Goal: Task Accomplishment & Management: Manage account settings

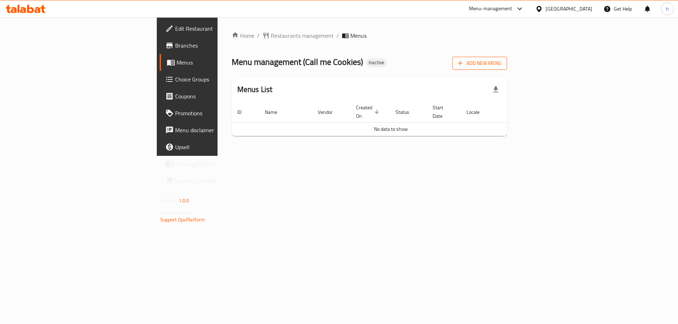
click at [501, 65] on span "Add New Menu" at bounding box center [479, 63] width 43 height 9
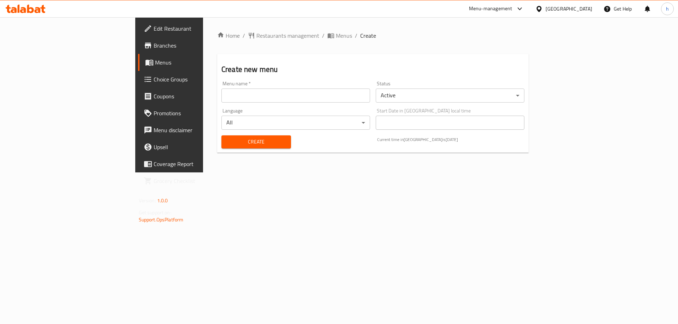
click at [335, 97] on input "text" at bounding box center [295, 96] width 149 height 14
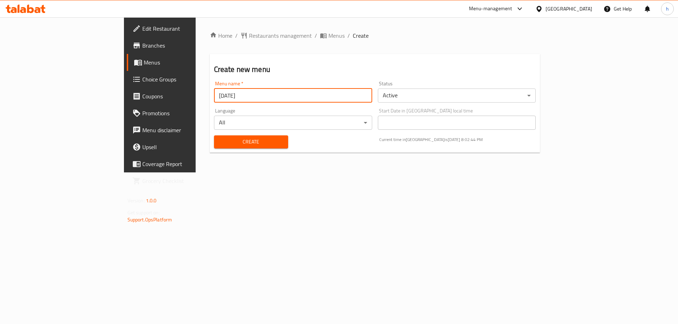
type input "[DATE]"
click at [220, 143] on span "Create" at bounding box center [251, 142] width 63 height 9
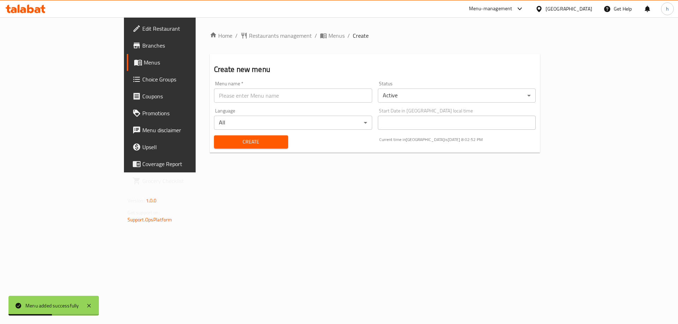
click at [144, 62] on span "Menus" at bounding box center [188, 62] width 88 height 8
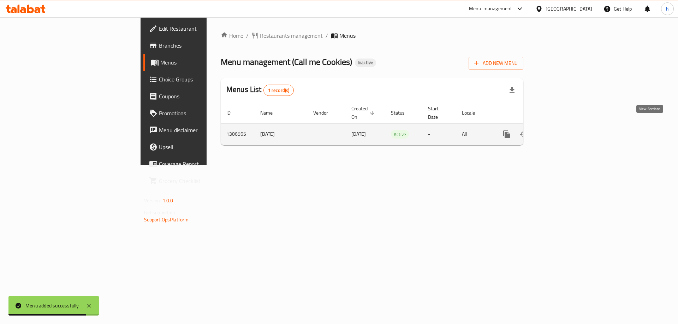
click at [566, 126] on link "enhanced table" at bounding box center [557, 134] width 17 height 17
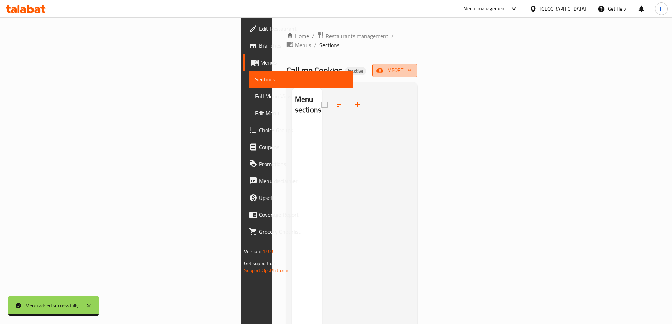
click at [412, 66] on span "import" at bounding box center [395, 70] width 34 height 9
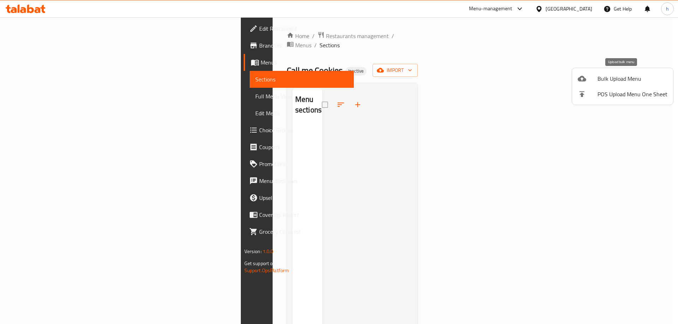
click at [619, 79] on span "Bulk Upload Menu" at bounding box center [632, 78] width 70 height 8
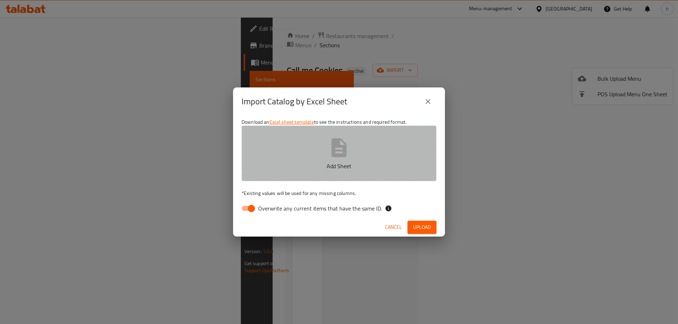
click at [390, 176] on button "Add Sheet" at bounding box center [338, 154] width 195 height 56
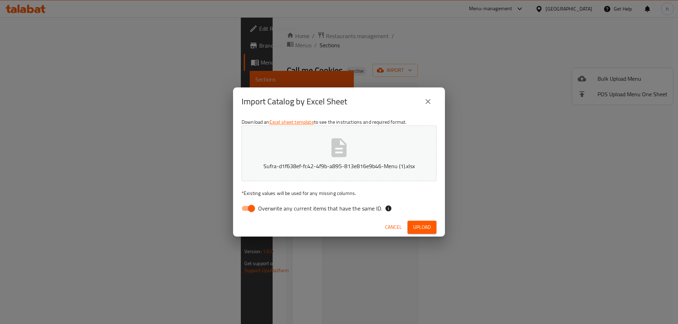
click at [249, 203] on input "Overwrite any current items that have the same ID." at bounding box center [251, 208] width 40 height 13
checkbox input "false"
click at [415, 227] on span "Upload" at bounding box center [422, 227] width 18 height 9
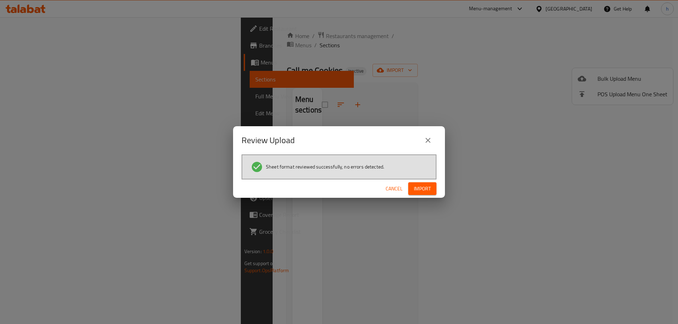
click at [415, 187] on span "Import" at bounding box center [422, 189] width 17 height 9
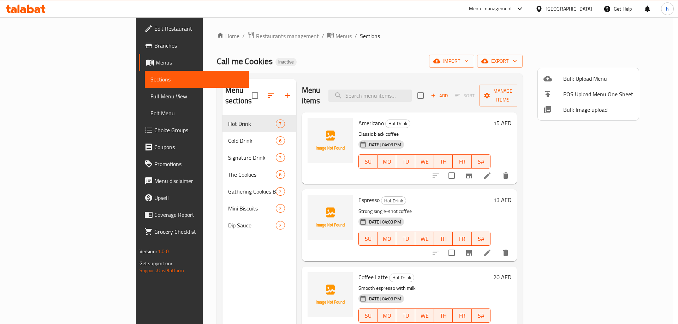
click at [397, 36] on div at bounding box center [339, 162] width 678 height 324
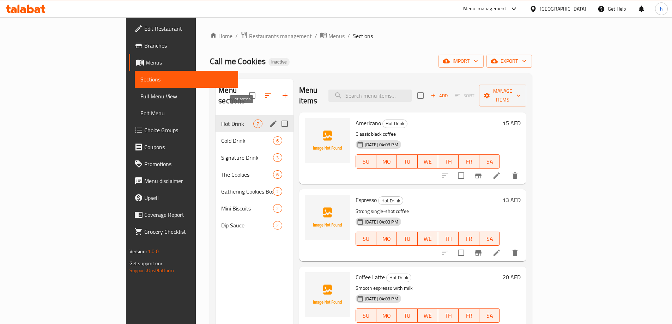
click at [269, 120] on icon "edit" at bounding box center [273, 124] width 8 height 8
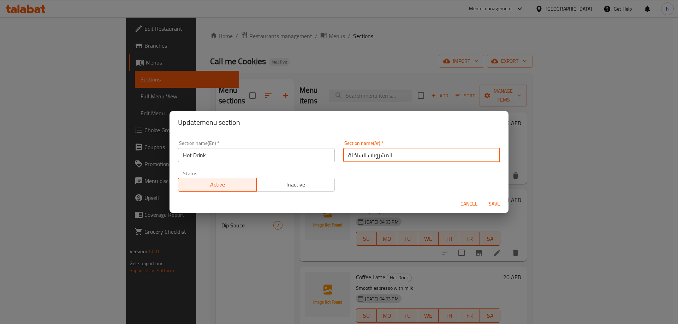
drag, startPoint x: 387, startPoint y: 156, endPoint x: 398, endPoint y: 156, distance: 11.6
click at [396, 156] on input "المشروبات الساخنة" at bounding box center [421, 155] width 157 height 14
drag, startPoint x: 348, startPoint y: 156, endPoint x: 343, endPoint y: 156, distance: 4.9
click at [343, 156] on input "مشروبات الساخنة" at bounding box center [421, 155] width 157 height 14
drag, startPoint x: 359, startPoint y: 155, endPoint x: 365, endPoint y: 161, distance: 8.3
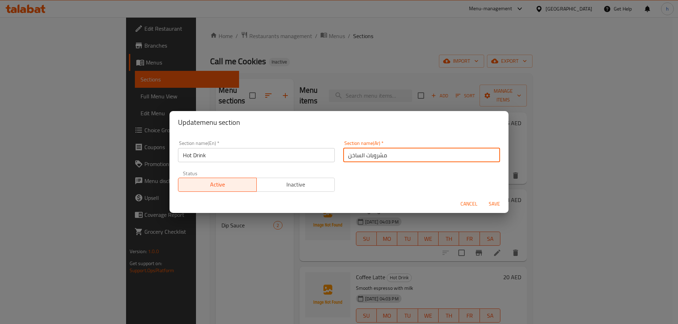
click at [365, 161] on input "مشروبات الساخن" at bounding box center [421, 155] width 157 height 14
type input "مشروب ساخن"
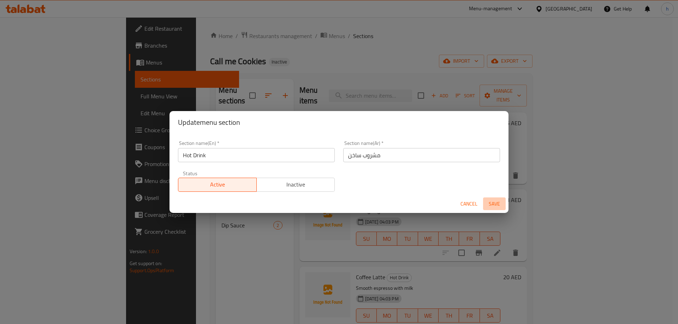
click at [491, 205] on span "Save" at bounding box center [494, 204] width 17 height 9
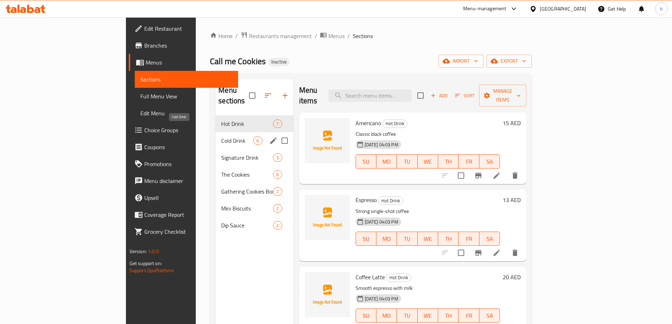
click at [221, 137] on span "Cold Drink" at bounding box center [237, 141] width 32 height 8
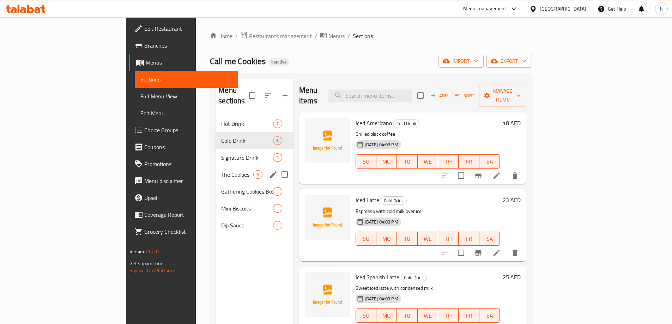
click at [216, 168] on div "The Cookies 6" at bounding box center [255, 174] width 78 height 17
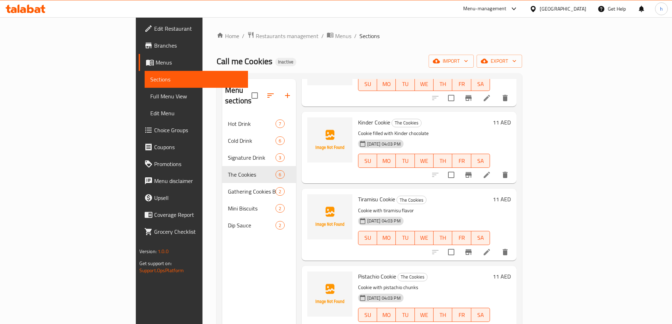
scroll to position [156, 0]
click at [497, 245] on li at bounding box center [487, 251] width 20 height 13
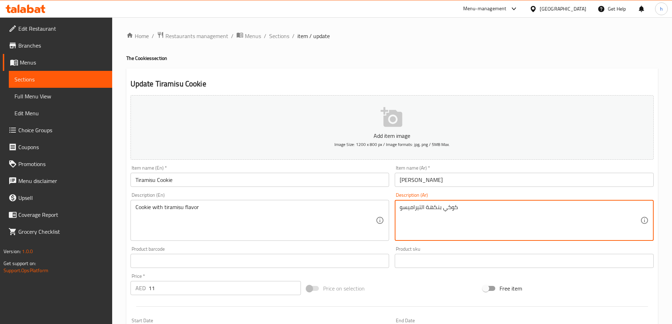
click at [449, 211] on textarea "كوكي بنكهة التيراميسو" at bounding box center [520, 221] width 241 height 34
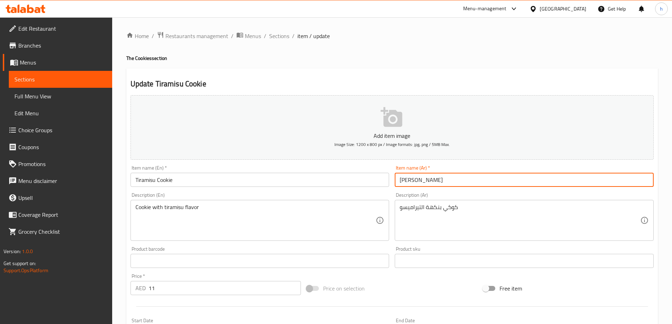
click at [410, 185] on input "تيراميسو كوكيز" at bounding box center [524, 180] width 259 height 14
paste input "text"
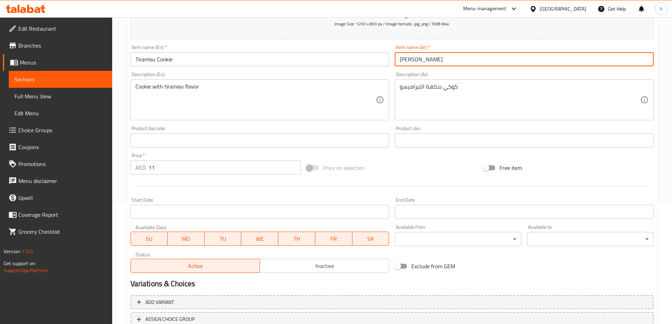
scroll to position [174, 0]
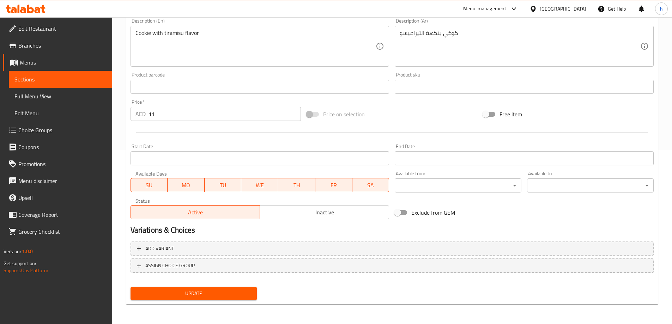
type input "[PERSON_NAME]"
click at [250, 290] on span "Update" at bounding box center [193, 293] width 115 height 9
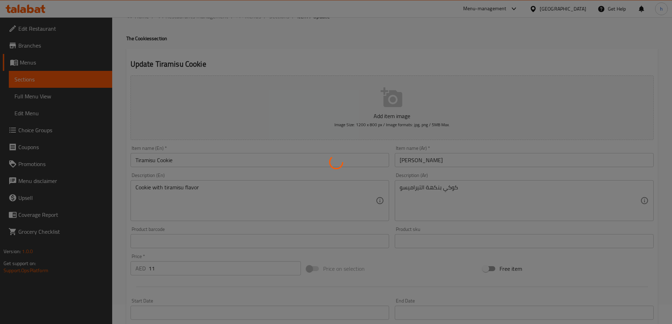
scroll to position [0, 0]
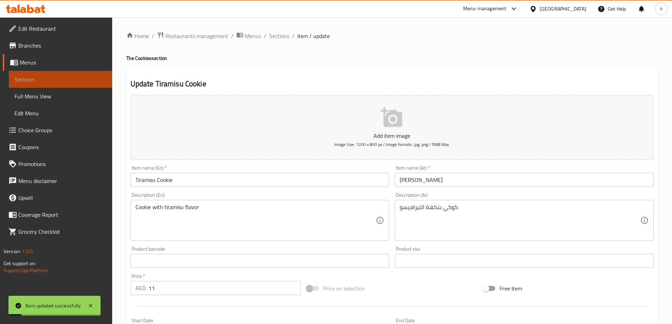
click at [85, 81] on span "Sections" at bounding box center [60, 79] width 92 height 8
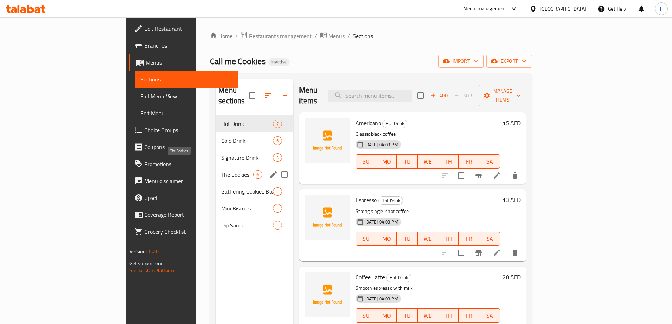
click at [221, 170] on span "The Cookies" at bounding box center [237, 174] width 32 height 8
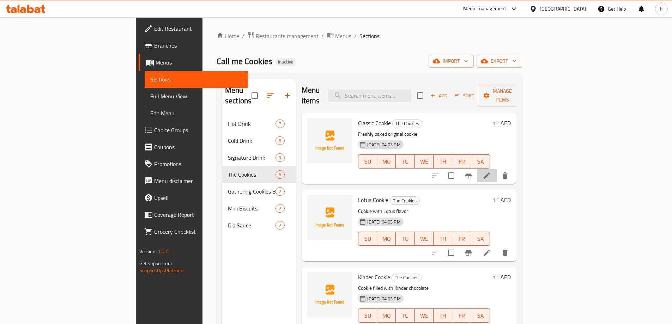
click at [497, 170] on li at bounding box center [487, 175] width 20 height 13
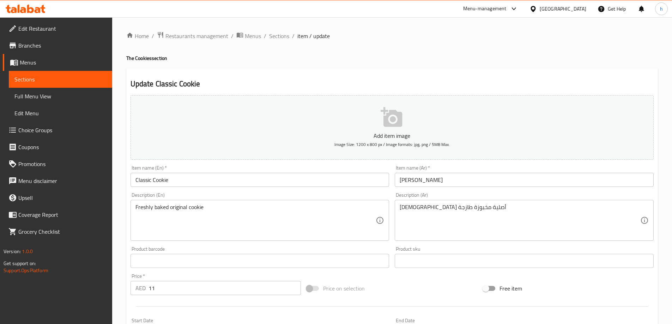
click at [436, 184] on input "[PERSON_NAME]" at bounding box center [524, 180] width 259 height 14
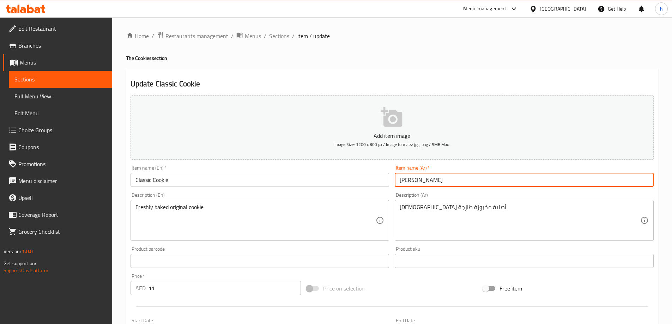
click at [436, 184] on input "[PERSON_NAME]" at bounding box center [524, 180] width 259 height 14
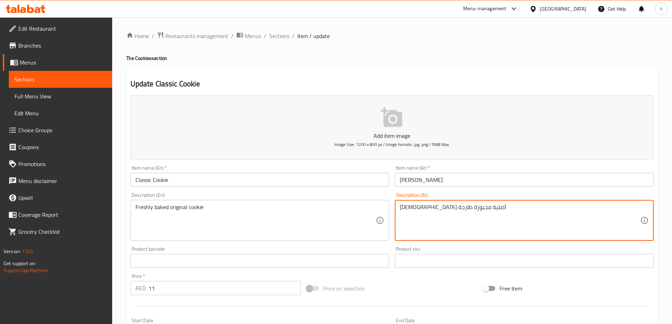
click at [456, 207] on textarea "كوكيز أصلية مخبوزة طازجة" at bounding box center [520, 221] width 241 height 34
paste textarea
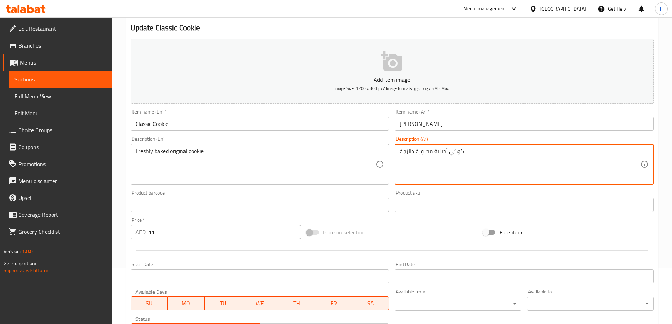
scroll to position [174, 0]
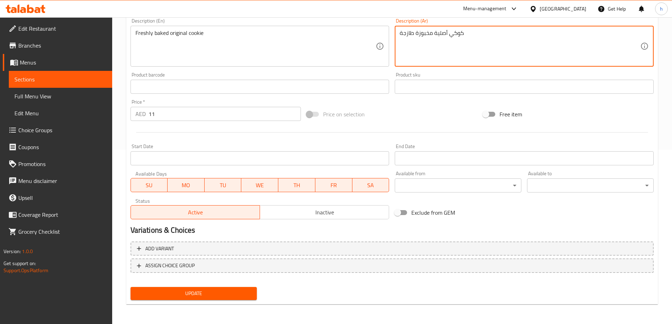
type textarea "كوكي أصلية مخبوزة طازجة"
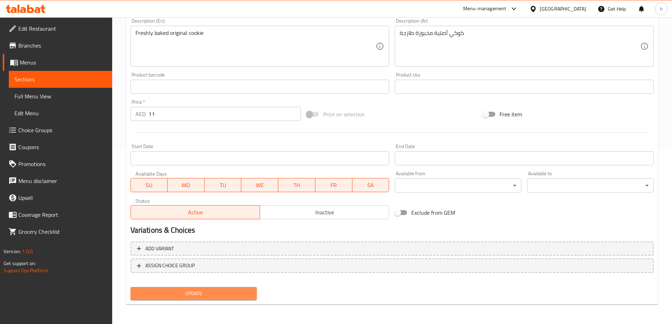
click at [227, 298] on span "Update" at bounding box center [193, 293] width 115 height 9
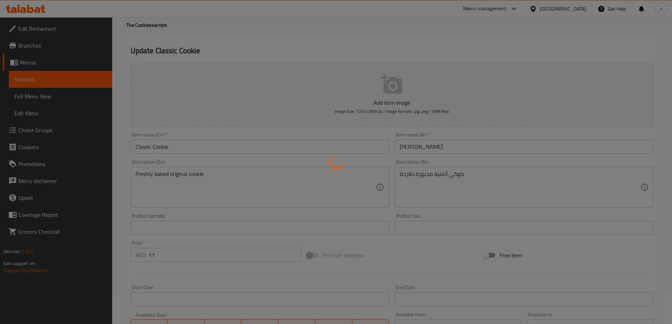
scroll to position [0, 0]
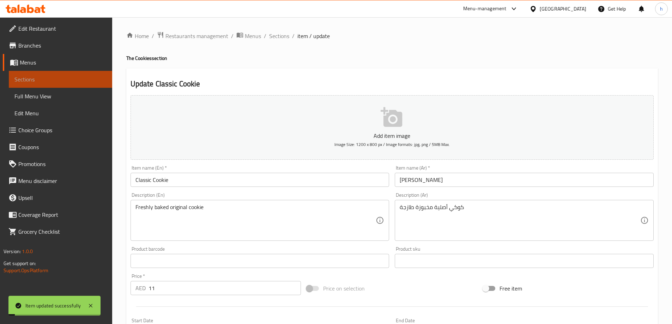
click at [92, 79] on span "Sections" at bounding box center [60, 79] width 92 height 8
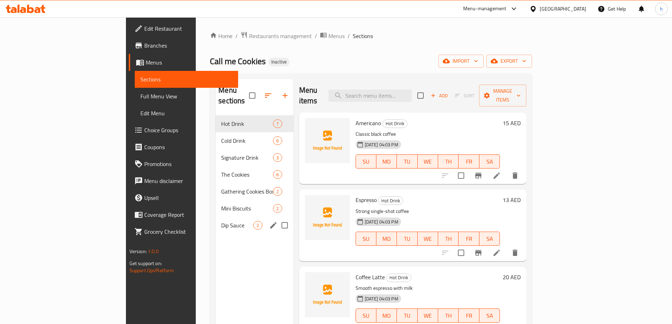
click at [221, 221] on span "Dip Sauce" at bounding box center [237, 225] width 32 height 8
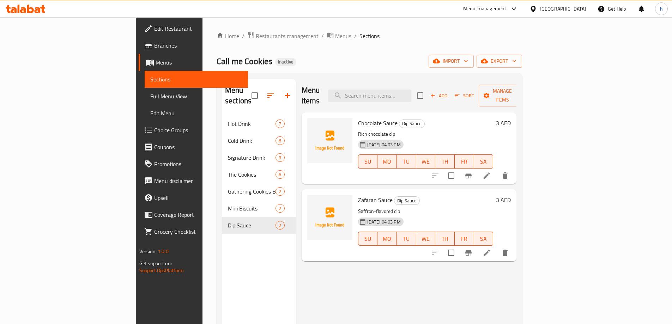
click at [491, 249] on icon at bounding box center [487, 253] width 8 height 8
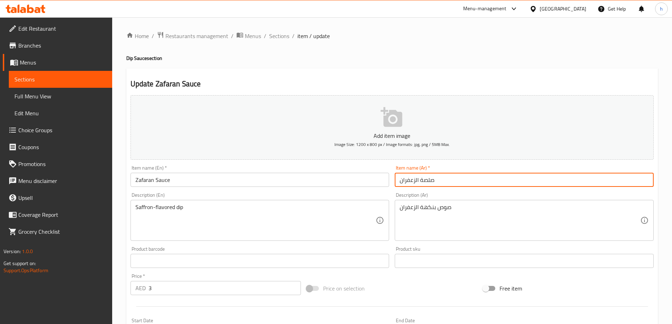
click at [429, 180] on input "صلصة الزعفران" at bounding box center [524, 180] width 259 height 14
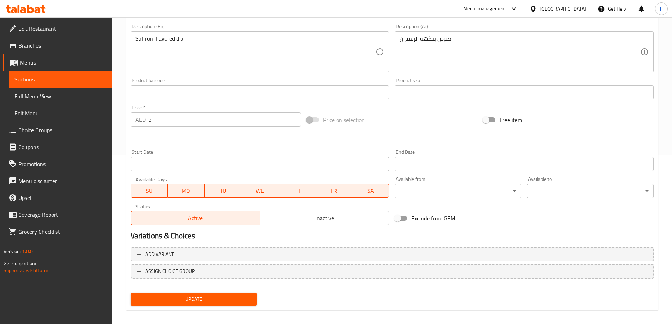
scroll to position [174, 0]
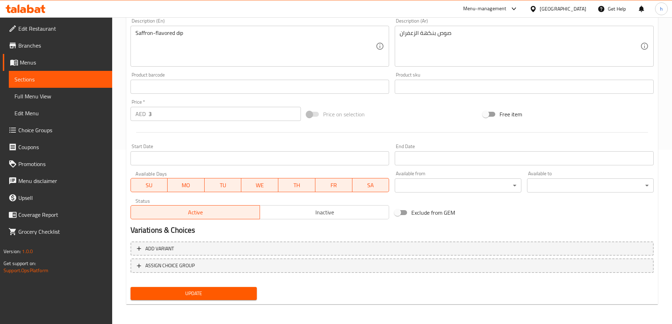
type input "صوص الزعفران"
click at [207, 293] on span "Update" at bounding box center [193, 293] width 115 height 9
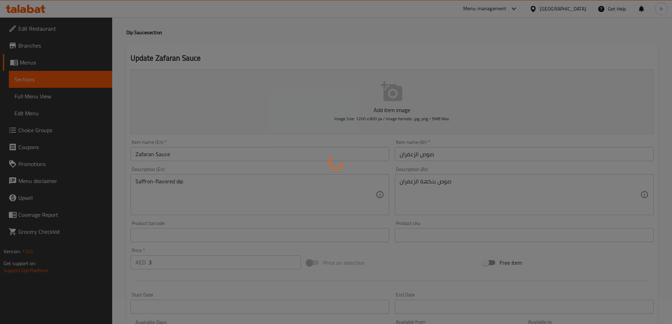
scroll to position [0, 0]
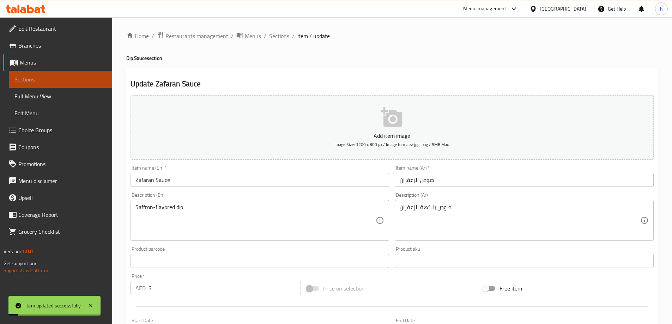
click at [46, 76] on span "Sections" at bounding box center [60, 79] width 92 height 8
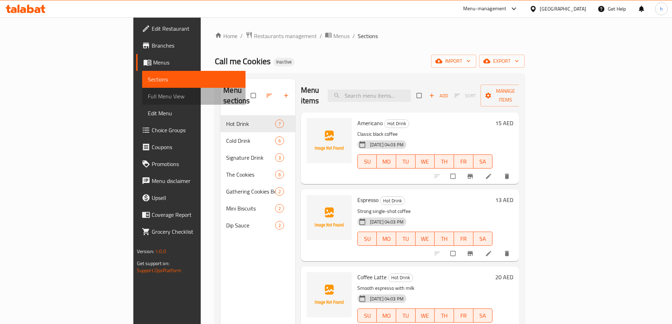
click at [148, 97] on span "Full Menu View" at bounding box center [194, 96] width 92 height 8
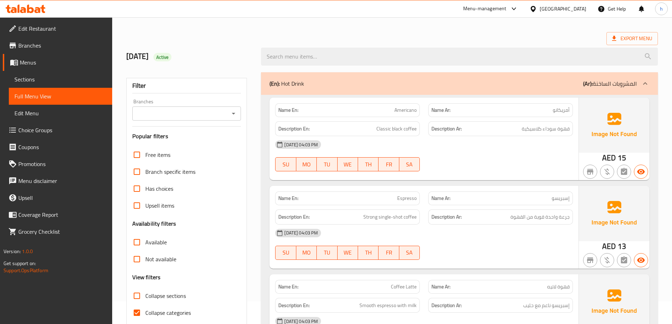
scroll to position [106, 0]
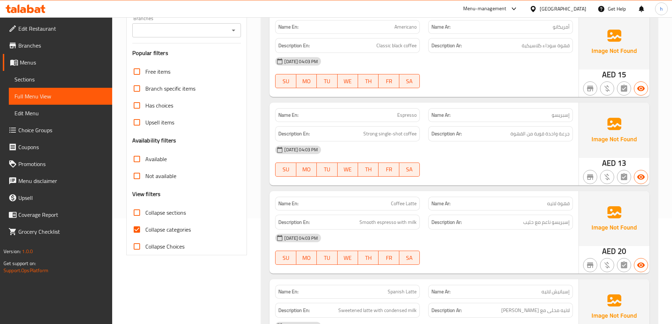
click at [138, 228] on input "Collapse categories" at bounding box center [136, 229] width 17 height 17
checkbox input "false"
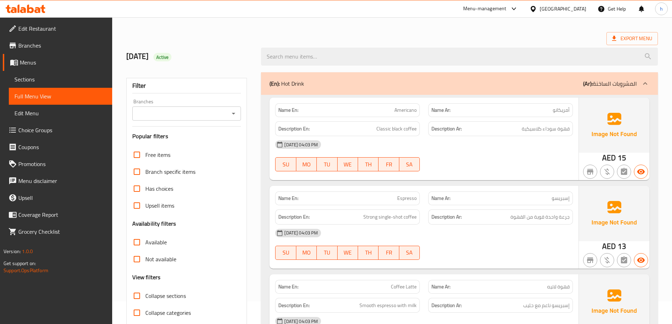
scroll to position [0, 0]
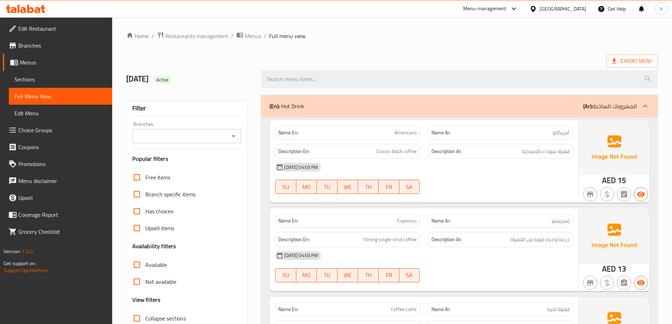
click at [419, 32] on ol "Home / Restaurants management / Menus / Full menu view" at bounding box center [392, 35] width 532 height 9
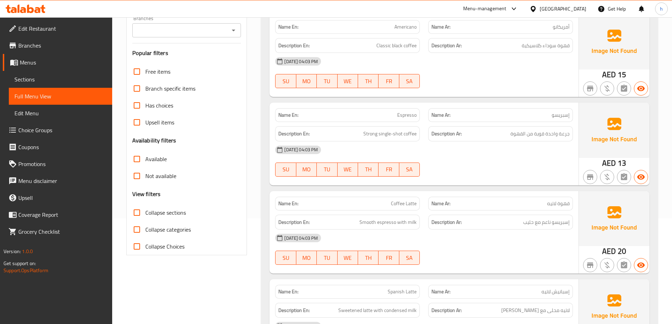
scroll to position [176, 0]
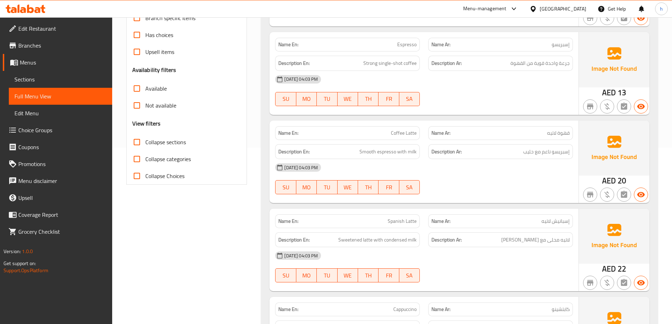
click at [456, 182] on div "[DATE] 04:03 PM SU MO TU WE TH FR SA" at bounding box center [424, 179] width 306 height 40
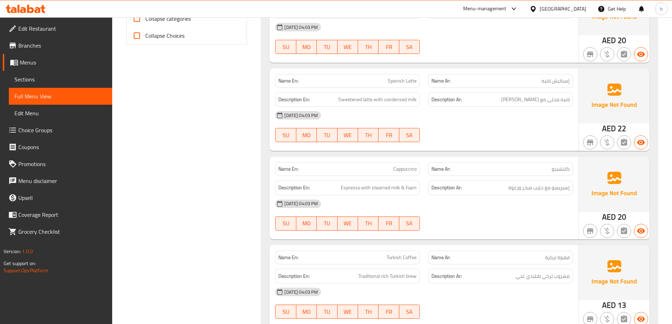
scroll to position [353, 0]
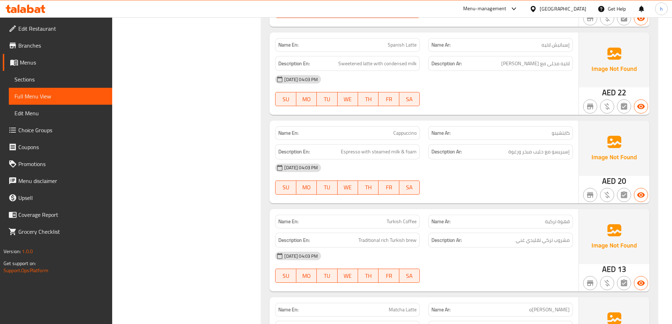
click at [508, 192] on div at bounding box center [500, 195] width 153 height 8
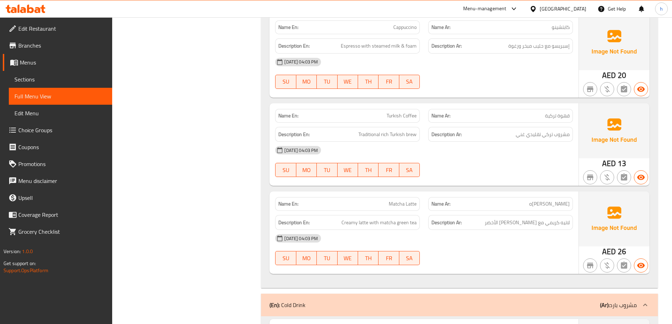
scroll to position [494, 0]
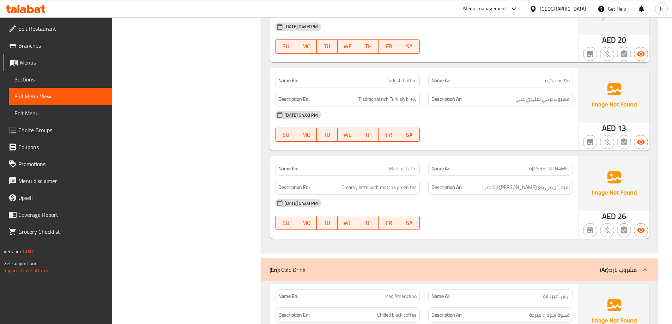
click at [536, 203] on div "[DATE] 04:03 PM" at bounding box center [424, 203] width 306 height 17
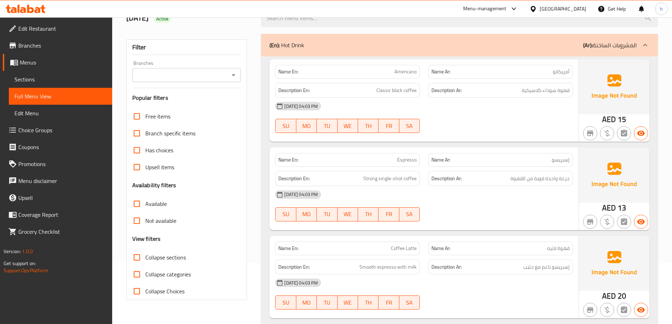
scroll to position [0, 0]
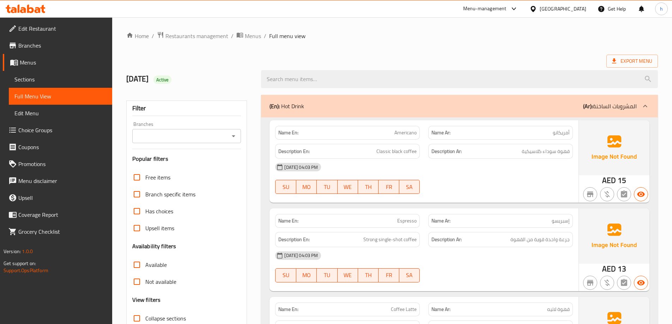
click at [501, 58] on div "Export Menu" at bounding box center [392, 61] width 532 height 13
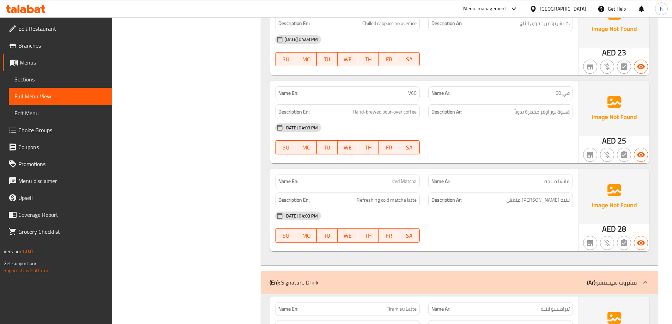
scroll to position [988, 0]
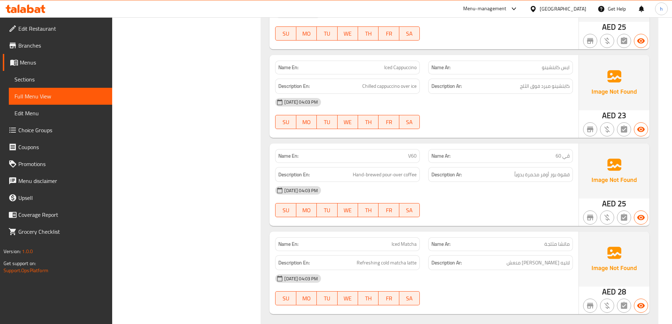
copy span "V60"
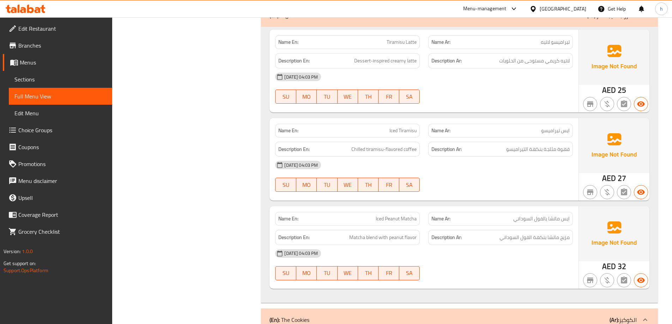
scroll to position [1306, 0]
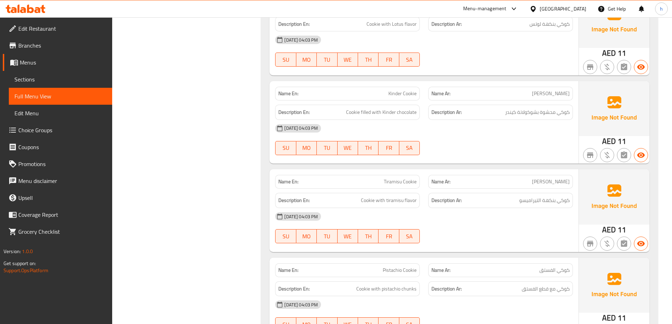
scroll to position [1758, 0]
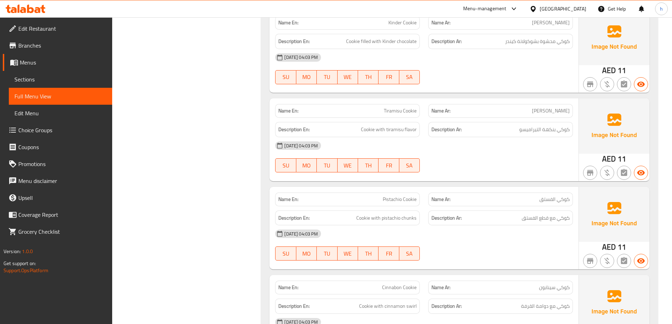
scroll to position [1829, 0]
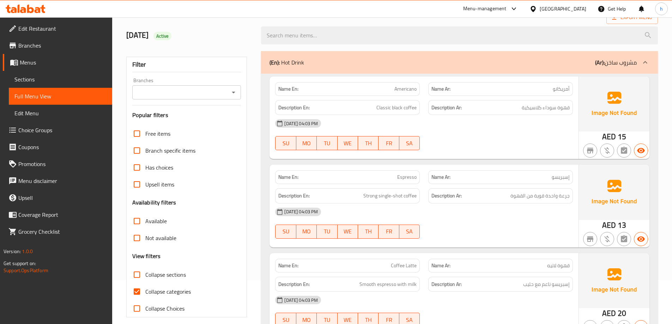
scroll to position [141, 0]
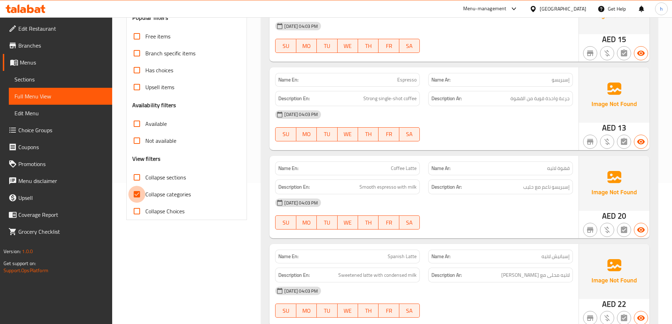
click at [136, 195] on input "Collapse categories" at bounding box center [136, 194] width 17 height 17
checkbox input "false"
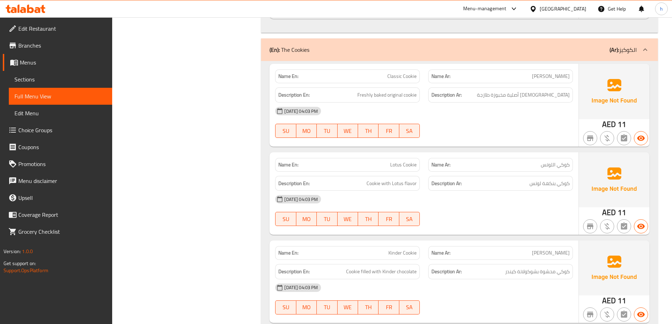
scroll to position [1588, 0]
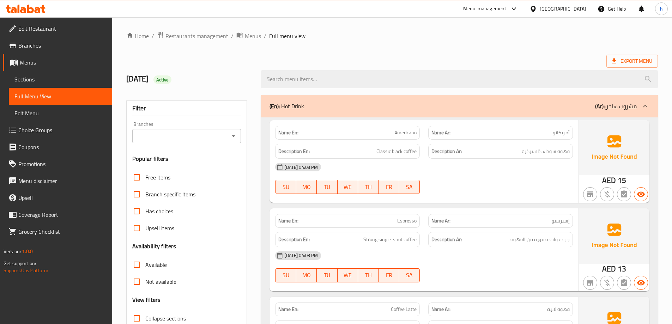
scroll to position [141, 0]
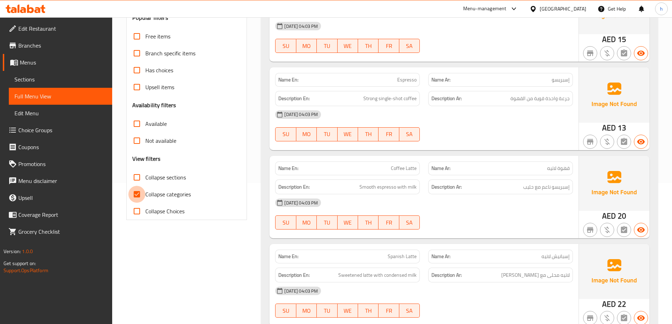
click at [134, 195] on input "Collapse categories" at bounding box center [136, 194] width 17 height 17
checkbox input "false"
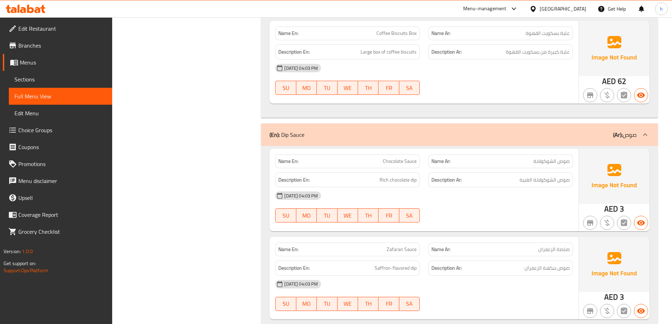
scroll to position [2530, 0]
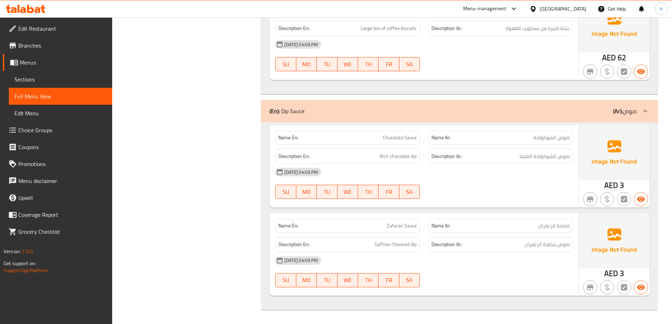
copy span "Chocolate Sauce"
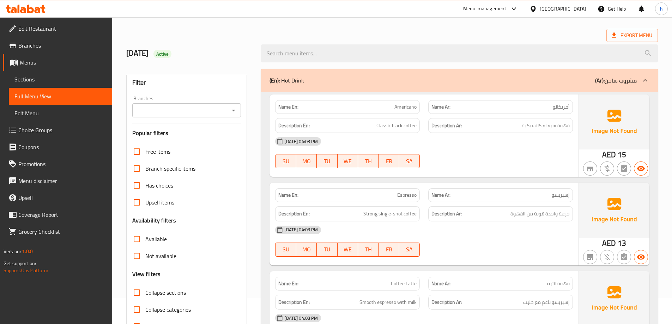
scroll to position [0, 0]
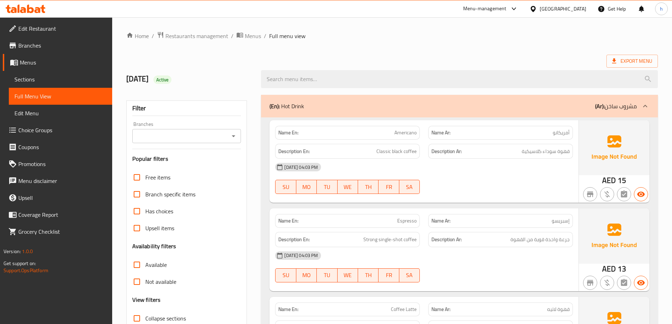
click at [471, 57] on div "Export Menu" at bounding box center [392, 61] width 532 height 13
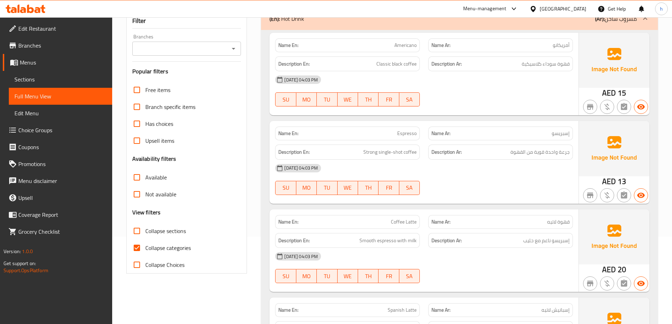
scroll to position [106, 0]
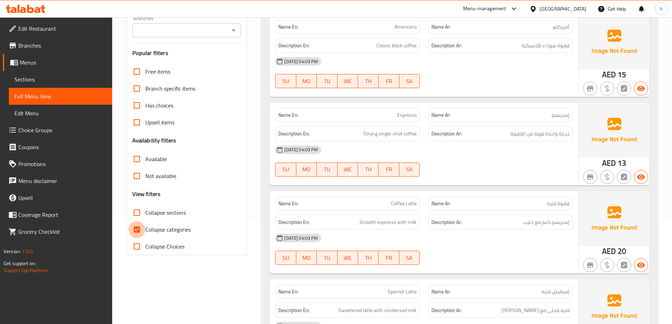
click at [138, 227] on input "Collapse categories" at bounding box center [136, 229] width 17 height 17
checkbox input "false"
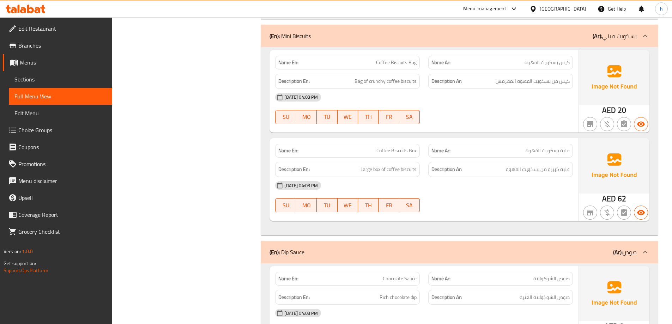
scroll to position [2283, 0]
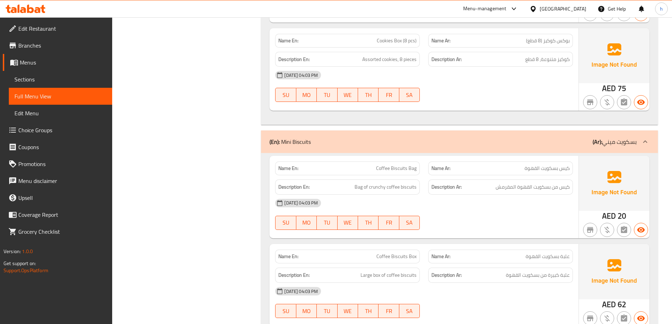
click at [58, 44] on span "Branches" at bounding box center [62, 45] width 88 height 8
